Goal: Ask a question: Seek information or help from site administrators or community

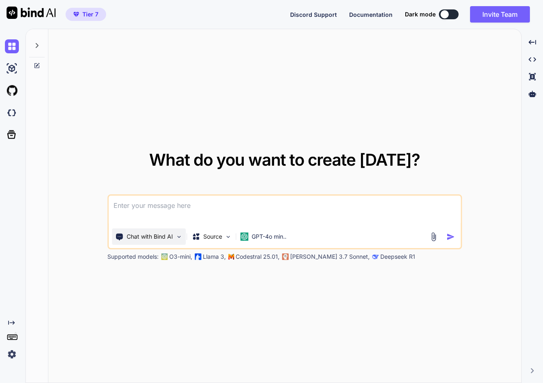
click at [164, 243] on div "Chat with Bind AI" at bounding box center [149, 236] width 74 height 16
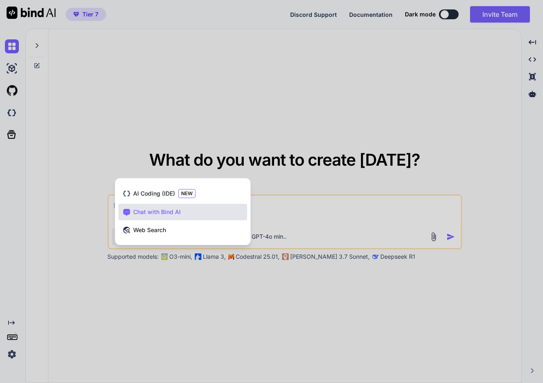
click at [163, 211] on span "Chat with Bind AI" at bounding box center [157, 212] width 48 height 8
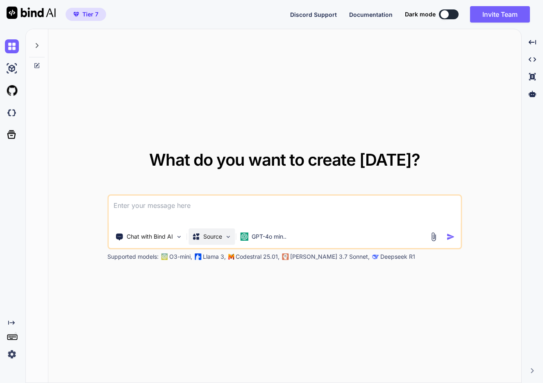
click at [210, 238] on p "Source" at bounding box center [212, 236] width 19 height 8
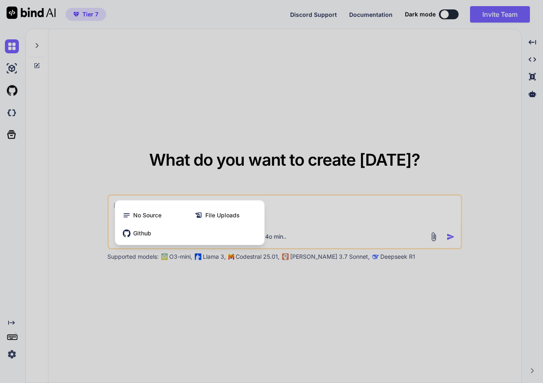
click at [210, 238] on div "Github" at bounding box center [189, 233] width 143 height 16
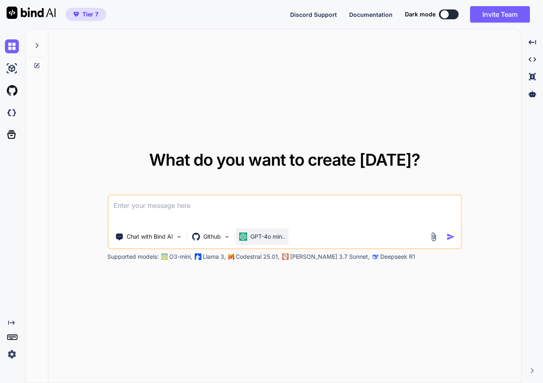
click at [282, 239] on p "GPT-4o min.." at bounding box center [267, 236] width 35 height 8
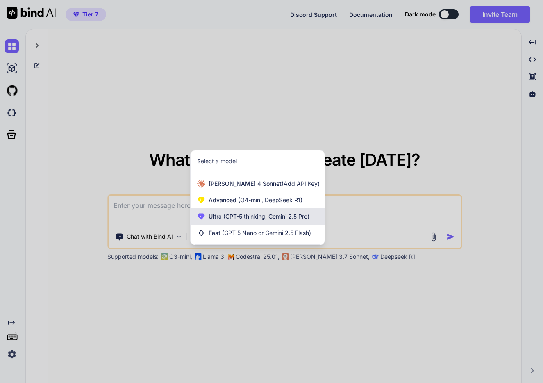
click at [279, 213] on span "Ultra (GPT-5 thinking, Gemini 2.5 Pro)" at bounding box center [259, 216] width 101 height 8
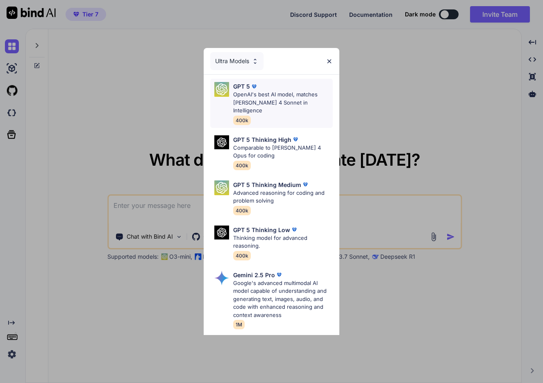
click at [269, 102] on p "OpenAI's best AI model, matches [PERSON_NAME] 4 Sonnet in Intelligence" at bounding box center [283, 103] width 100 height 24
type textarea "x"
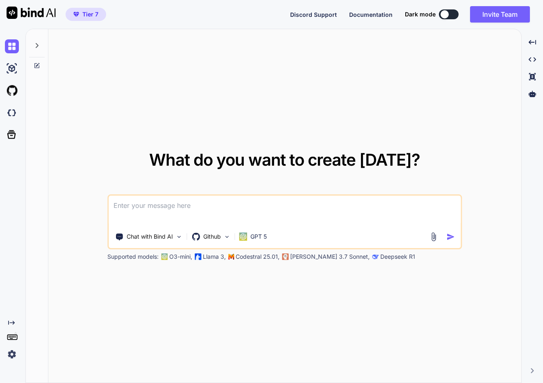
click at [247, 199] on textarea at bounding box center [285, 210] width 352 height 30
click at [295, 216] on textarea at bounding box center [285, 210] width 352 height 30
type textarea "今日はなんの日？"
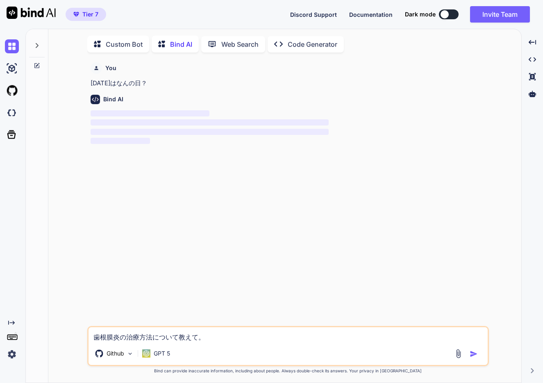
scroll to position [3, 0]
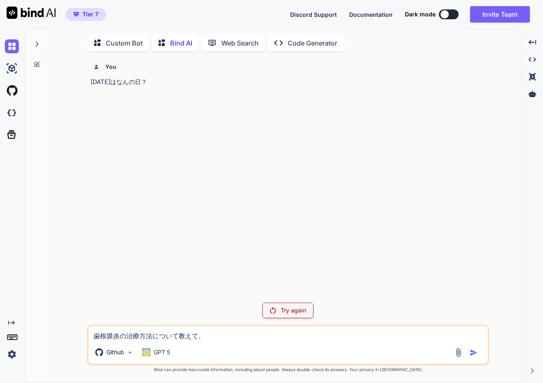
click at [296, 317] on div "Try again" at bounding box center [287, 310] width 51 height 16
click at [295, 309] on p "Try again" at bounding box center [293, 310] width 25 height 8
click at [160, 354] on p "GPT 5" at bounding box center [162, 352] width 16 height 8
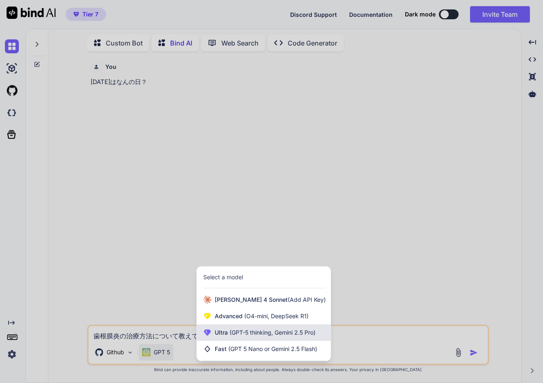
click at [228, 328] on span "Ultra (GPT-5 thinking, Gemini 2.5 Pro)" at bounding box center [265, 332] width 101 height 8
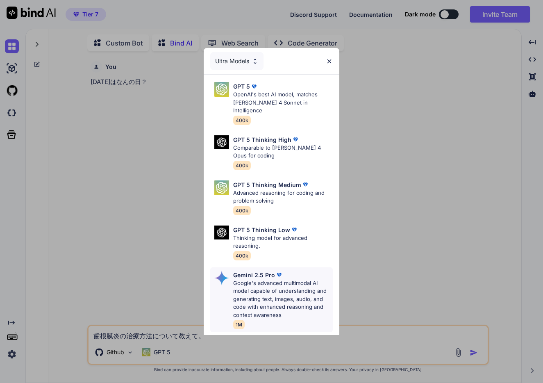
click at [274, 279] on p "Google's advanced multimodal AI model capable of understanding and generating t…" at bounding box center [283, 299] width 100 height 40
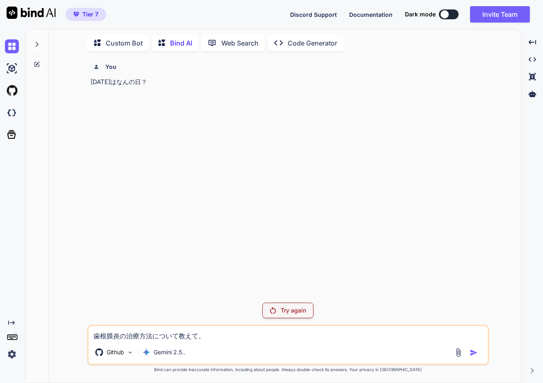
click at [231, 338] on textarea "歯根膜炎の治療方法について教えて。" at bounding box center [288, 333] width 399 height 15
type textarea "歯根膜炎の治療方法について教えて。"
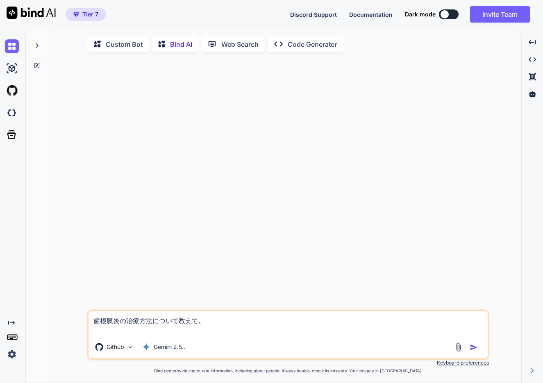
click at [223, 316] on textarea "歯根膜炎の治療方法について教えて。" at bounding box center [288, 323] width 399 height 25
click at [221, 330] on textarea "歯根膜炎の治療方法について教えて。" at bounding box center [288, 323] width 399 height 25
click at [472, 347] on img "button" at bounding box center [474, 347] width 8 height 8
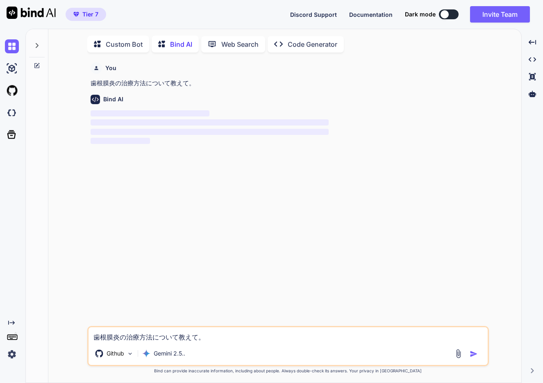
scroll to position [3, 0]
type textarea "x"
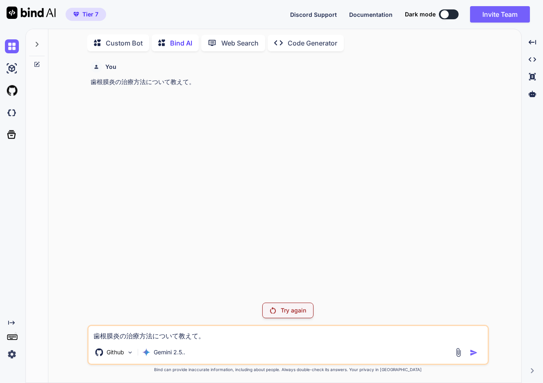
click at [316, 12] on span "Discord Support" at bounding box center [313, 14] width 47 height 7
click at [278, 305] on div "Try again" at bounding box center [287, 310] width 51 height 16
click at [125, 351] on div "Github" at bounding box center [114, 352] width 45 height 16
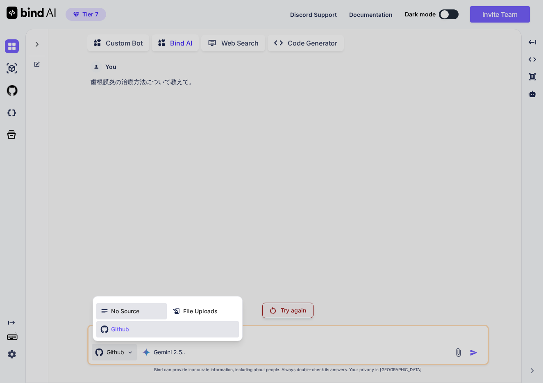
click at [125, 312] on span "No Source" at bounding box center [125, 311] width 28 height 8
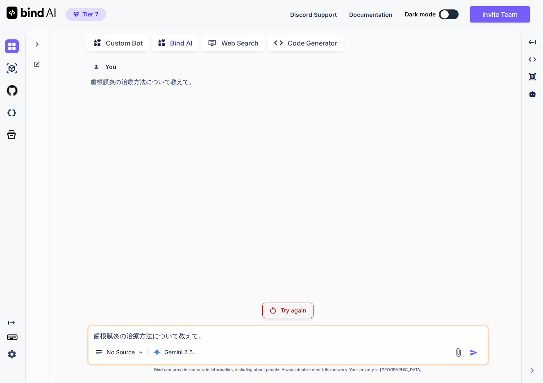
click at [291, 314] on p "Try again" at bounding box center [293, 310] width 25 height 8
click at [286, 308] on p "Try again" at bounding box center [293, 310] width 25 height 8
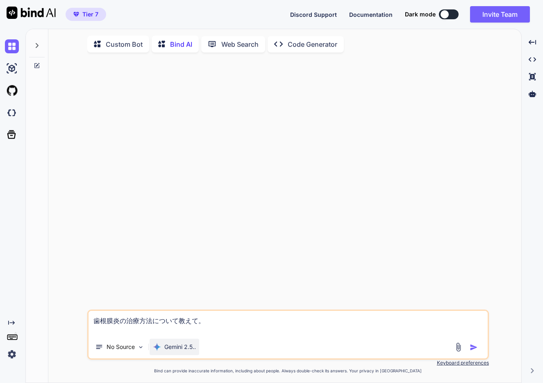
click at [179, 351] on p "Gemini 2.5.." at bounding box center [180, 347] width 32 height 8
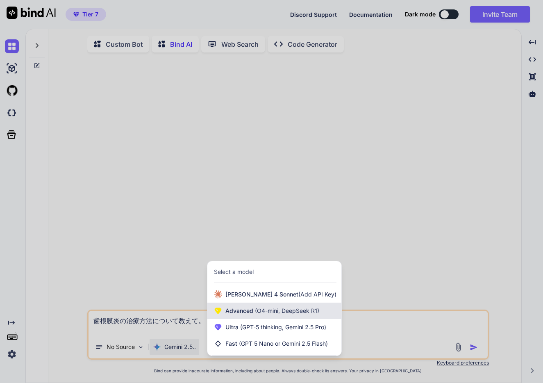
click at [269, 314] on span "(O4-mini, DeepSeek R1)" at bounding box center [286, 310] width 66 height 7
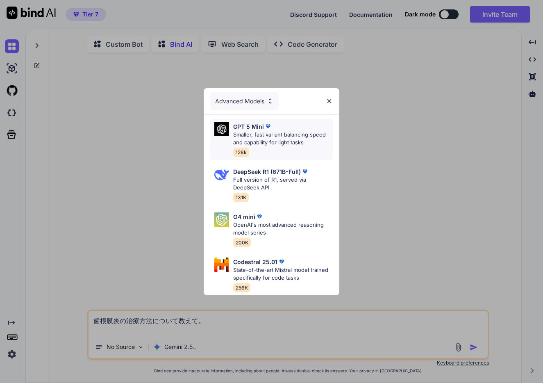
click at [289, 133] on p "Smaller, fast variant balancing speed and capability for light tasks" at bounding box center [283, 139] width 100 height 16
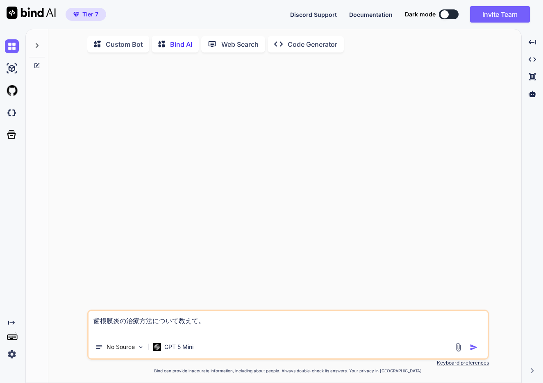
click at [470, 349] on img "button" at bounding box center [474, 347] width 8 height 8
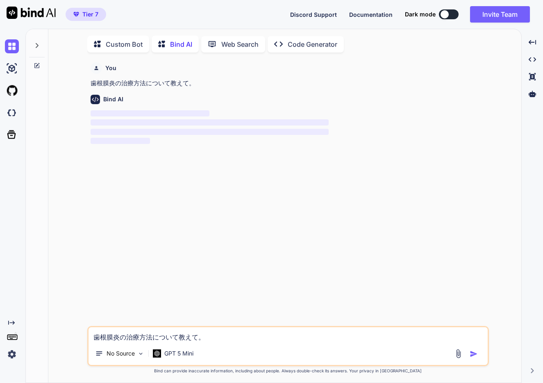
scroll to position [3, 0]
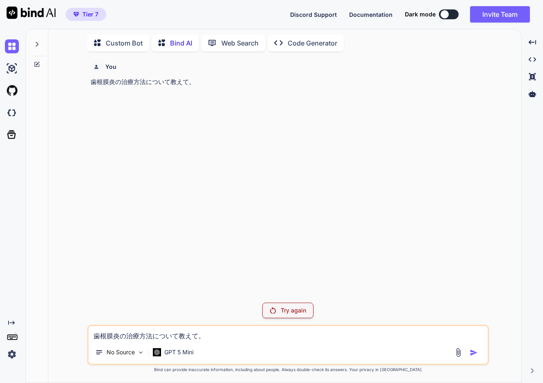
click at [285, 307] on p "Try again" at bounding box center [293, 310] width 25 height 8
click at [134, 44] on p "Custom Bot" at bounding box center [124, 43] width 37 height 10
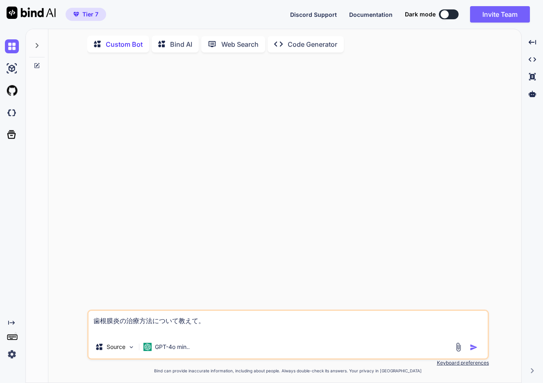
click at [467, 348] on div at bounding box center [467, 346] width 27 height 9
click at [471, 348] on img "button" at bounding box center [474, 347] width 8 height 8
type textarea "x"
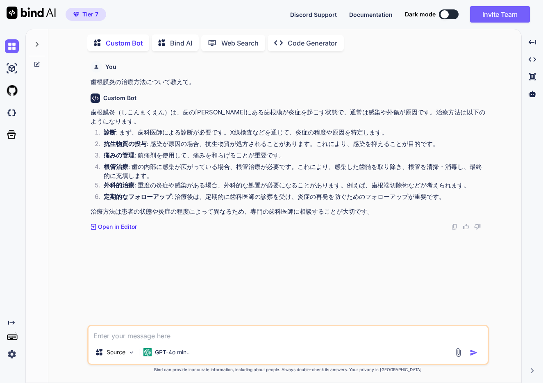
click at [171, 360] on div "GPT-4o min.." at bounding box center [166, 354] width 53 height 20
click at [172, 357] on div "GPT-4o min.." at bounding box center [166, 352] width 53 height 16
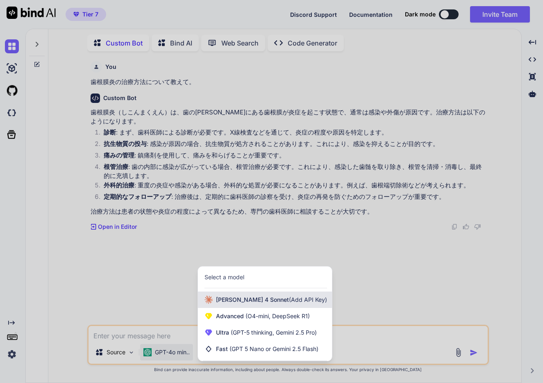
click at [253, 301] on span "Claude 4 Sonnet (Add API Key)" at bounding box center [271, 299] width 111 height 8
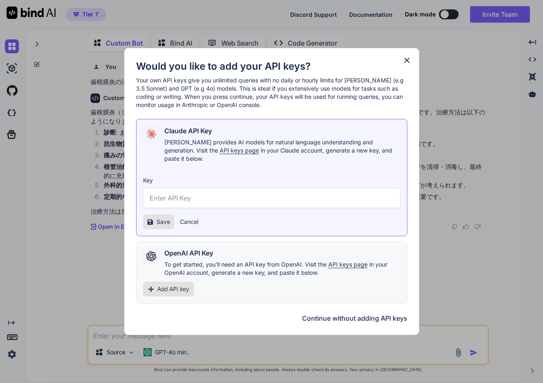
click at [406, 59] on icon at bounding box center [406, 60] width 9 height 9
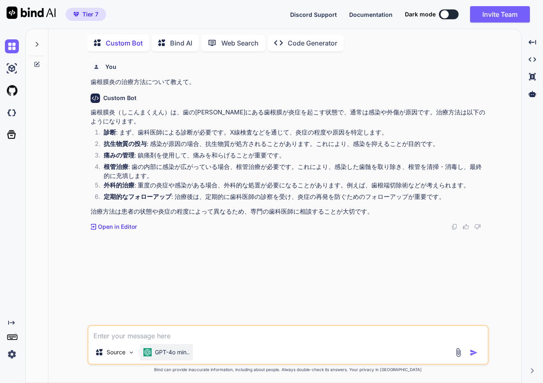
click at [167, 359] on div "GPT-4o min.." at bounding box center [166, 352] width 53 height 16
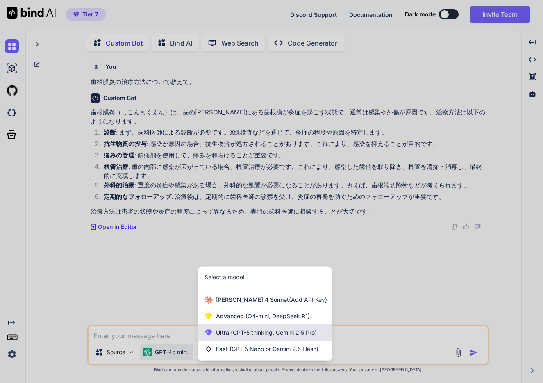
click at [233, 336] on span "Ultra (GPT-5 thinking, Gemini 2.5 Pro)" at bounding box center [266, 332] width 101 height 8
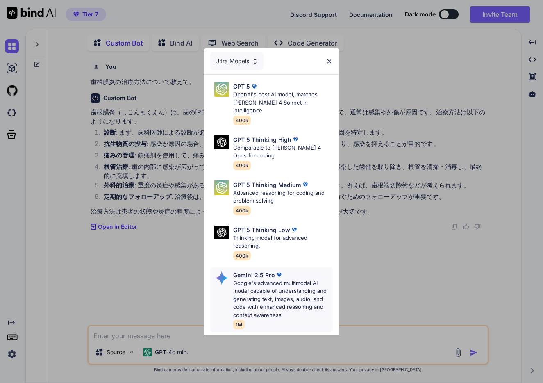
scroll to position [117, 0]
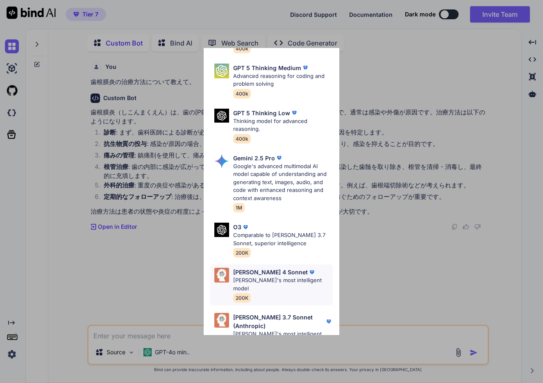
click at [289, 276] on p "Claude's most intelligent model" at bounding box center [283, 284] width 100 height 16
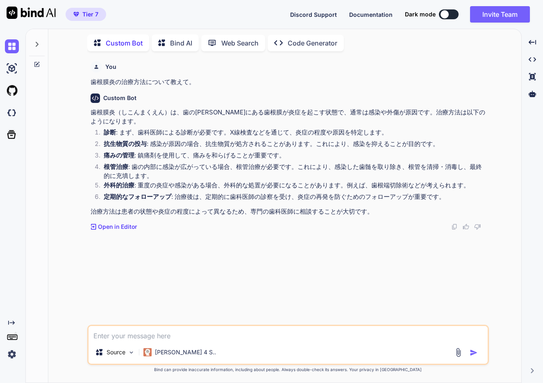
click at [473, 349] on img "button" at bounding box center [474, 352] width 8 height 8
click at [320, 333] on textarea at bounding box center [288, 333] width 399 height 15
paste textarea "歯根膜炎の治療方法について教えて。"
type textarea "x"
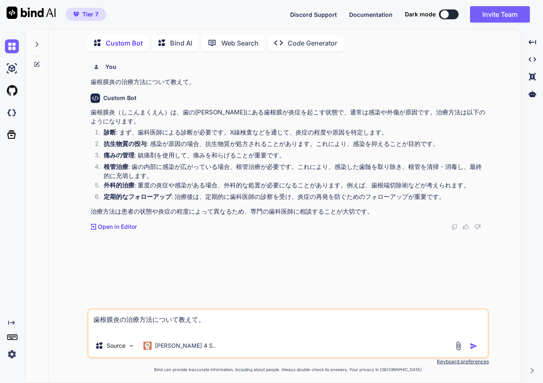
type textarea "歯根膜炎の治療方法について教えて。"
click at [471, 348] on img "button" at bounding box center [474, 346] width 8 height 8
type textarea "x"
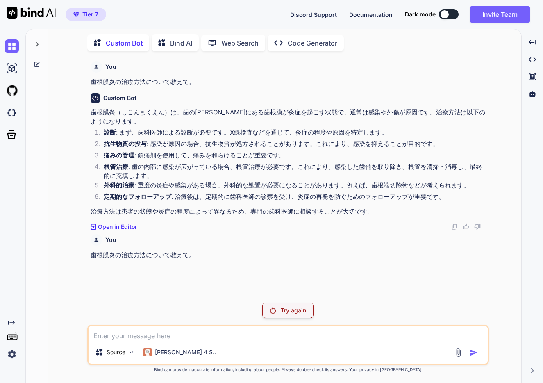
click at [291, 308] on p "Try again" at bounding box center [293, 310] width 25 height 8
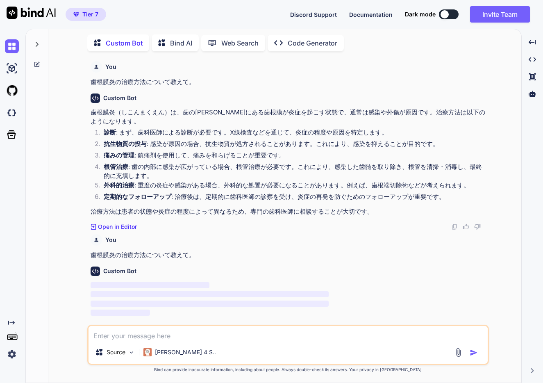
type textarea "x"
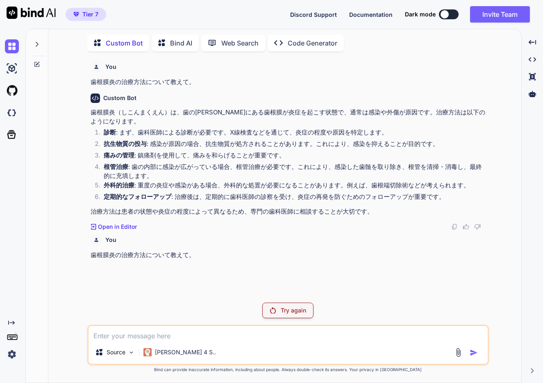
click at [302, 307] on p "Try again" at bounding box center [293, 310] width 25 height 8
click at [530, 92] on icon at bounding box center [532, 93] width 7 height 7
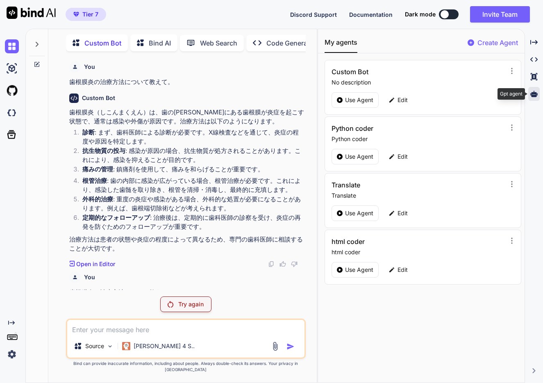
click at [530, 92] on div at bounding box center [533, 94] width 11 height 14
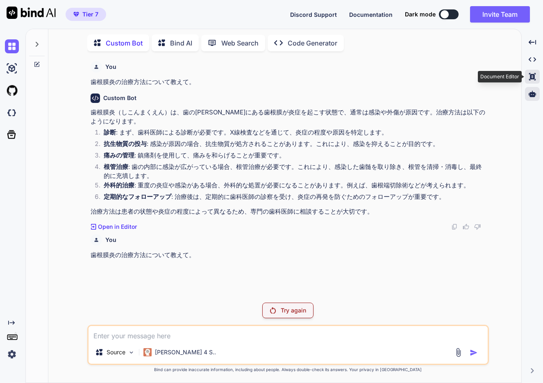
click at [532, 81] on div "Created with Pixso." at bounding box center [532, 77] width 15 height 14
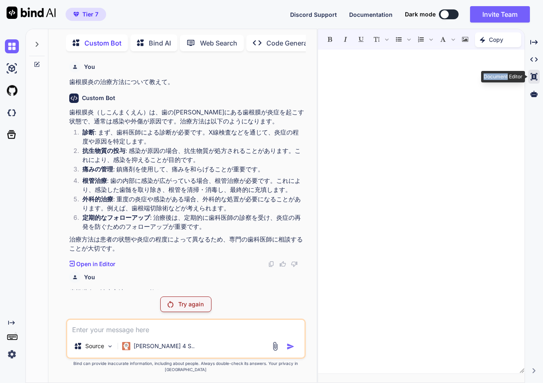
click at [532, 81] on div "Created with Pixso." at bounding box center [533, 77] width 11 height 14
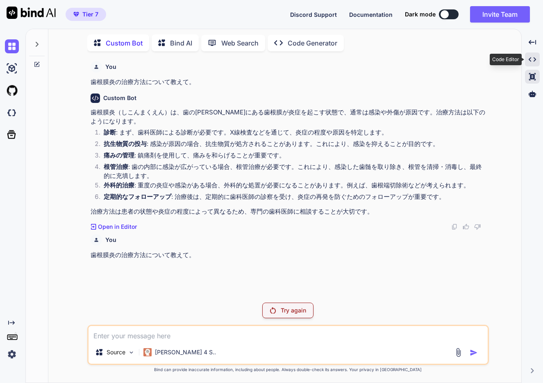
click at [533, 61] on icon "Created with Pixso." at bounding box center [532, 59] width 7 height 7
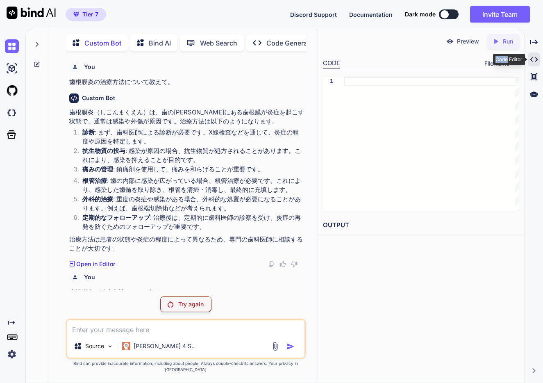
click at [533, 61] on icon "Created with Pixso." at bounding box center [533, 59] width 7 height 7
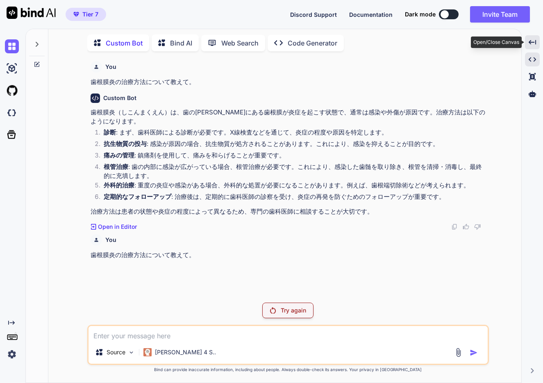
click at [535, 38] on div "Created with Pixso." at bounding box center [532, 42] width 15 height 14
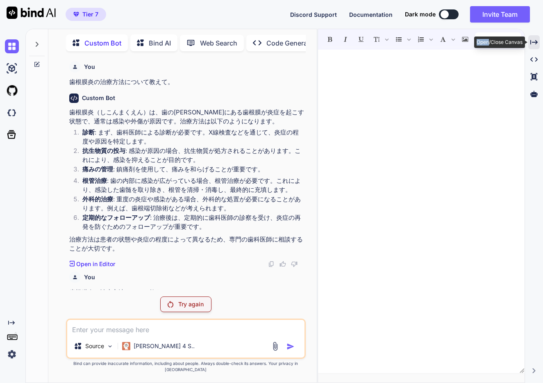
click at [535, 38] on div "Created with Pixso." at bounding box center [533, 42] width 11 height 14
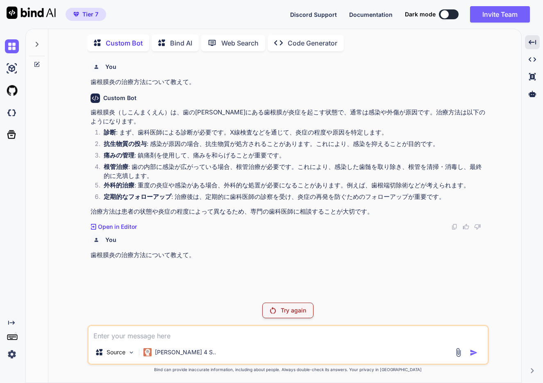
click at [446, 15] on div at bounding box center [445, 14] width 8 height 8
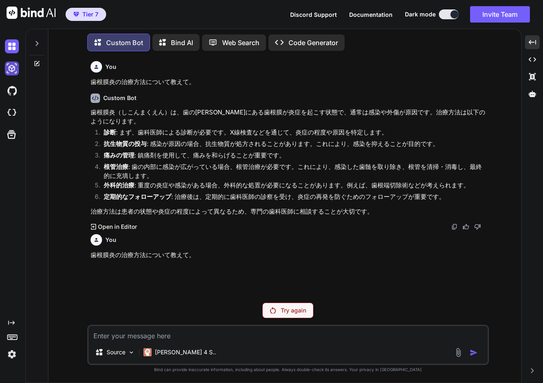
click at [13, 70] on img at bounding box center [12, 68] width 14 height 14
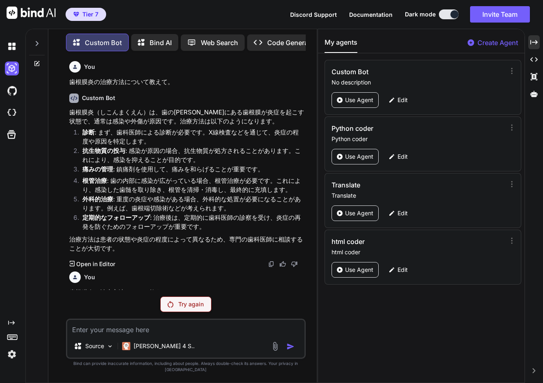
click at [35, 42] on icon at bounding box center [37, 43] width 7 height 7
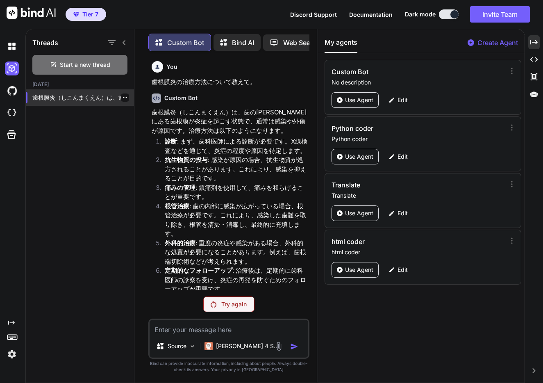
click at [123, 98] on icon "button" at bounding box center [125, 97] width 5 height 5
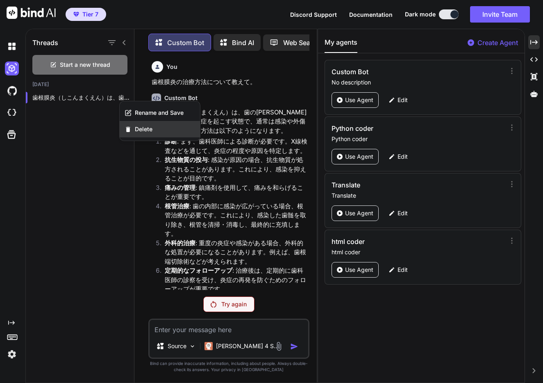
click at [130, 122] on div "Delete" at bounding box center [160, 129] width 80 height 16
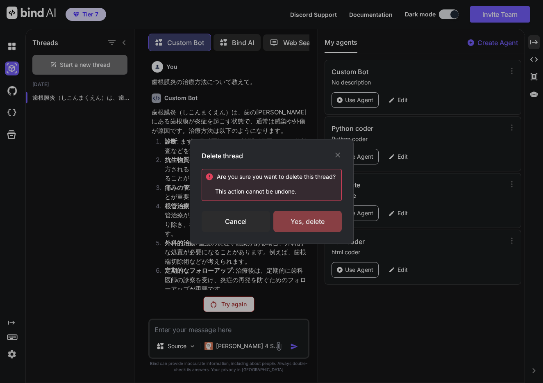
click at [308, 228] on div "Yes, delete" at bounding box center [307, 221] width 68 height 21
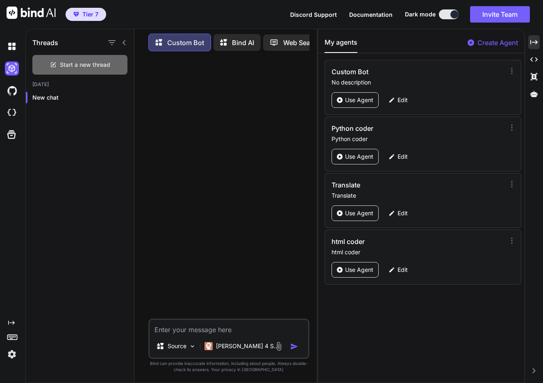
click at [114, 59] on div "Start a new thread" at bounding box center [79, 65] width 95 height 20
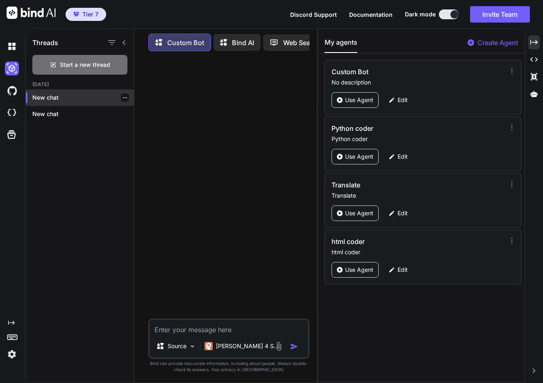
click at [123, 97] on icon "button" at bounding box center [125, 97] width 5 height 5
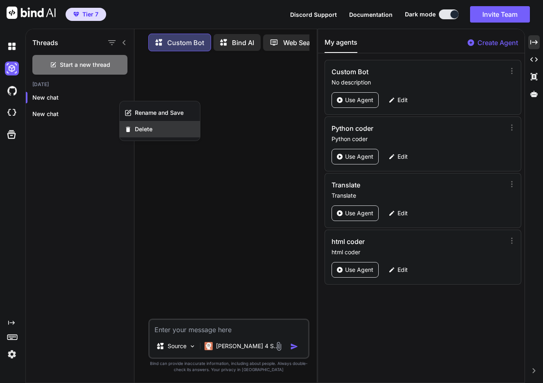
click at [128, 125] on div "Delete" at bounding box center [160, 129] width 80 height 16
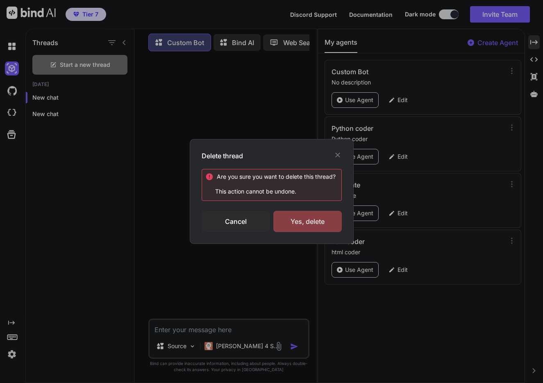
click at [306, 222] on div "Yes, delete" at bounding box center [307, 221] width 68 height 21
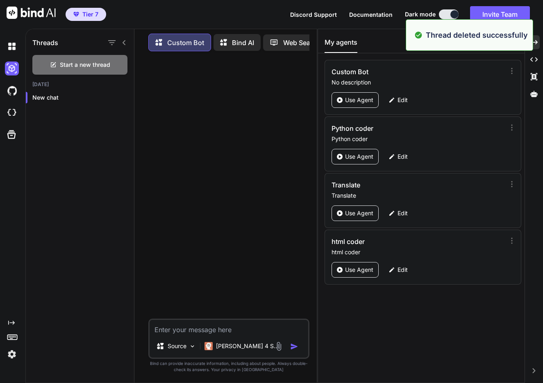
click at [222, 331] on textarea at bounding box center [229, 327] width 159 height 15
click at [227, 343] on p "Claude 4 S.." at bounding box center [246, 346] width 61 height 8
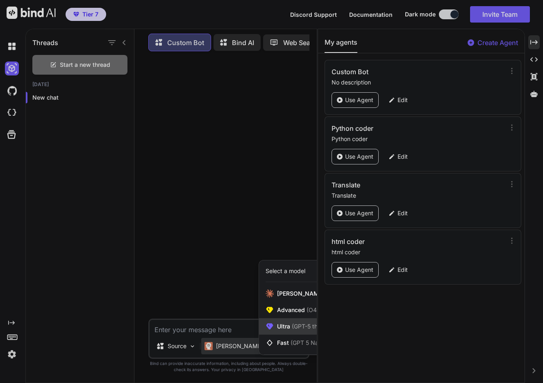
click at [295, 328] on span "(GPT-5 thinking, Gemini 2.5 Pro)" at bounding box center [334, 326] width 88 height 7
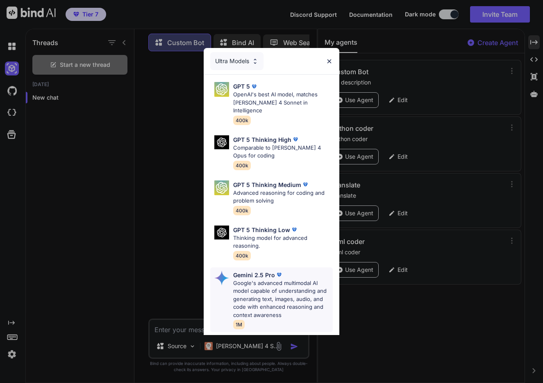
click at [275, 267] on div "Gemini 2.5 Pro Google's advanced multimodal AI model capable of understanding a…" at bounding box center [271, 299] width 123 height 65
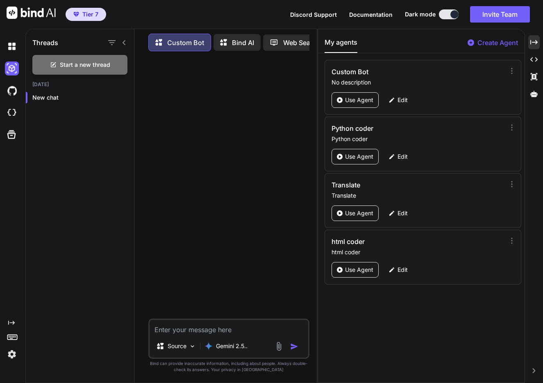
click at [239, 332] on textarea at bounding box center [229, 327] width 159 height 15
paste textarea "歯根膜炎の治療方法について教えて。"
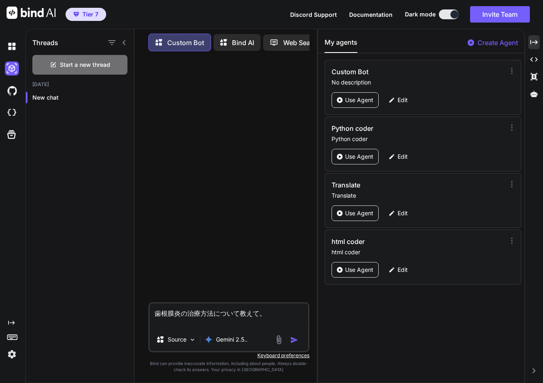
type textarea "歯根膜炎の治療方法について教えて。"
click at [298, 338] on img "button" at bounding box center [294, 340] width 8 height 8
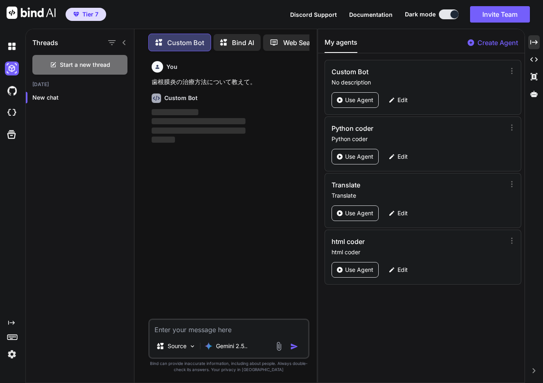
scroll to position [4, 0]
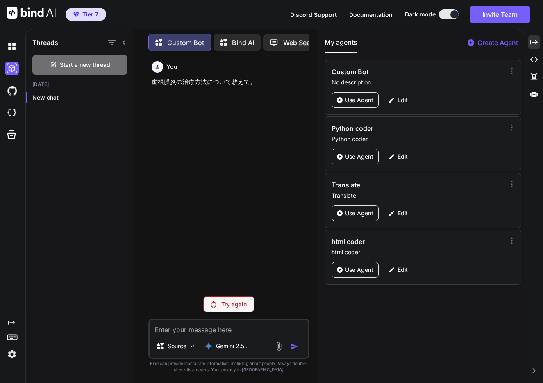
click at [238, 304] on p "Try again" at bounding box center [233, 304] width 25 height 8
click at [13, 352] on img at bounding box center [12, 354] width 14 height 14
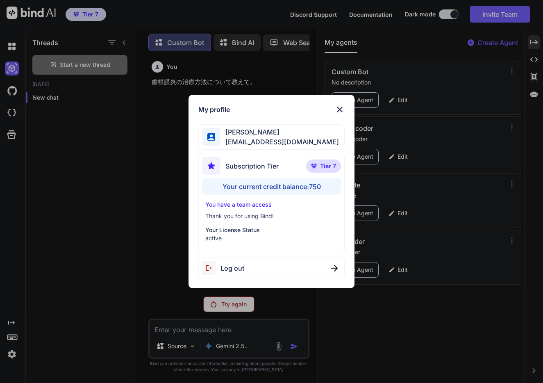
click at [254, 204] on p "You have a team access" at bounding box center [271, 204] width 132 height 8
click at [248, 231] on p "Your License Status" at bounding box center [271, 230] width 132 height 8
click at [339, 109] on img at bounding box center [340, 110] width 10 height 10
